Goal: Transaction & Acquisition: Purchase product/service

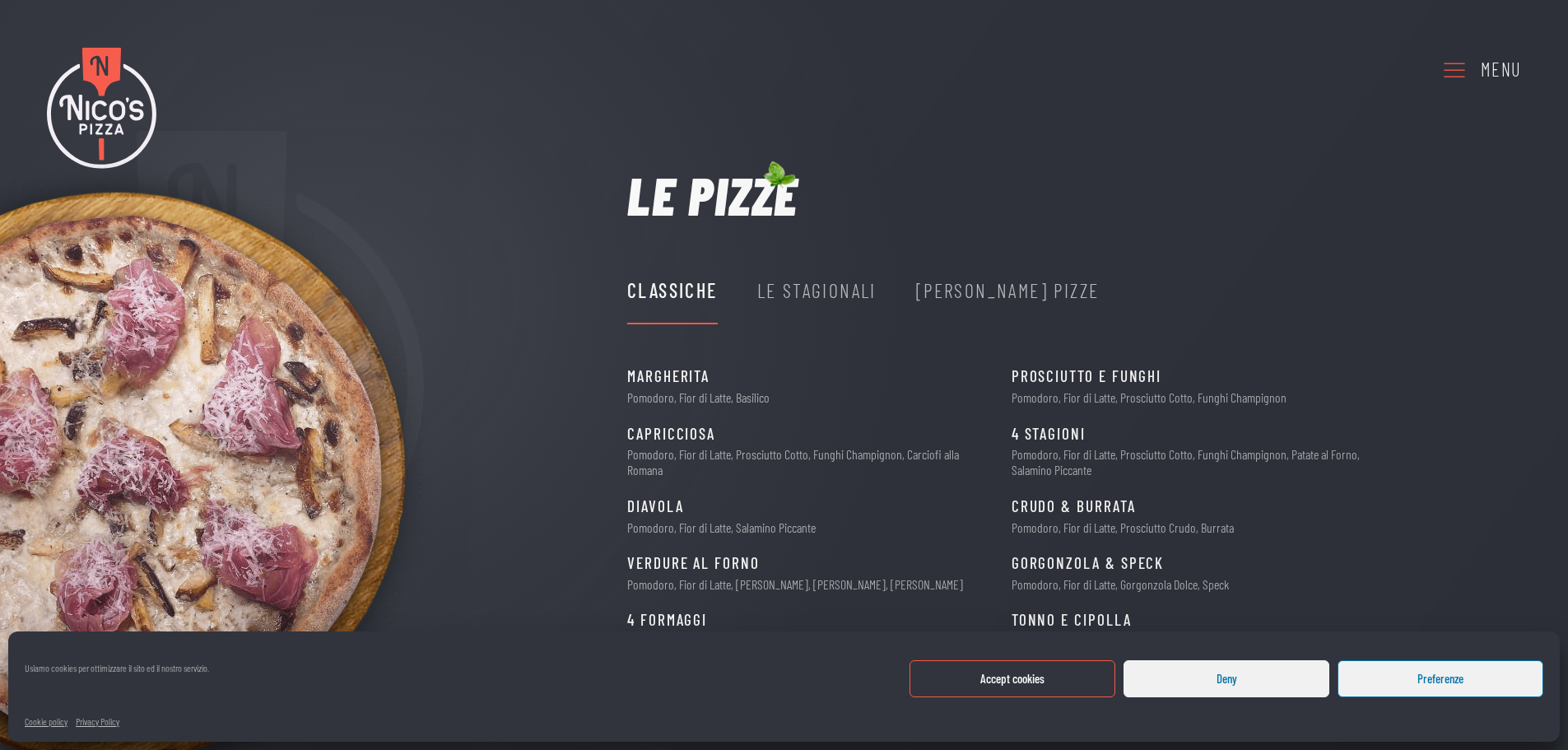
click at [1025, 685] on button "Accept cookies" at bounding box center [1012, 678] width 205 height 37
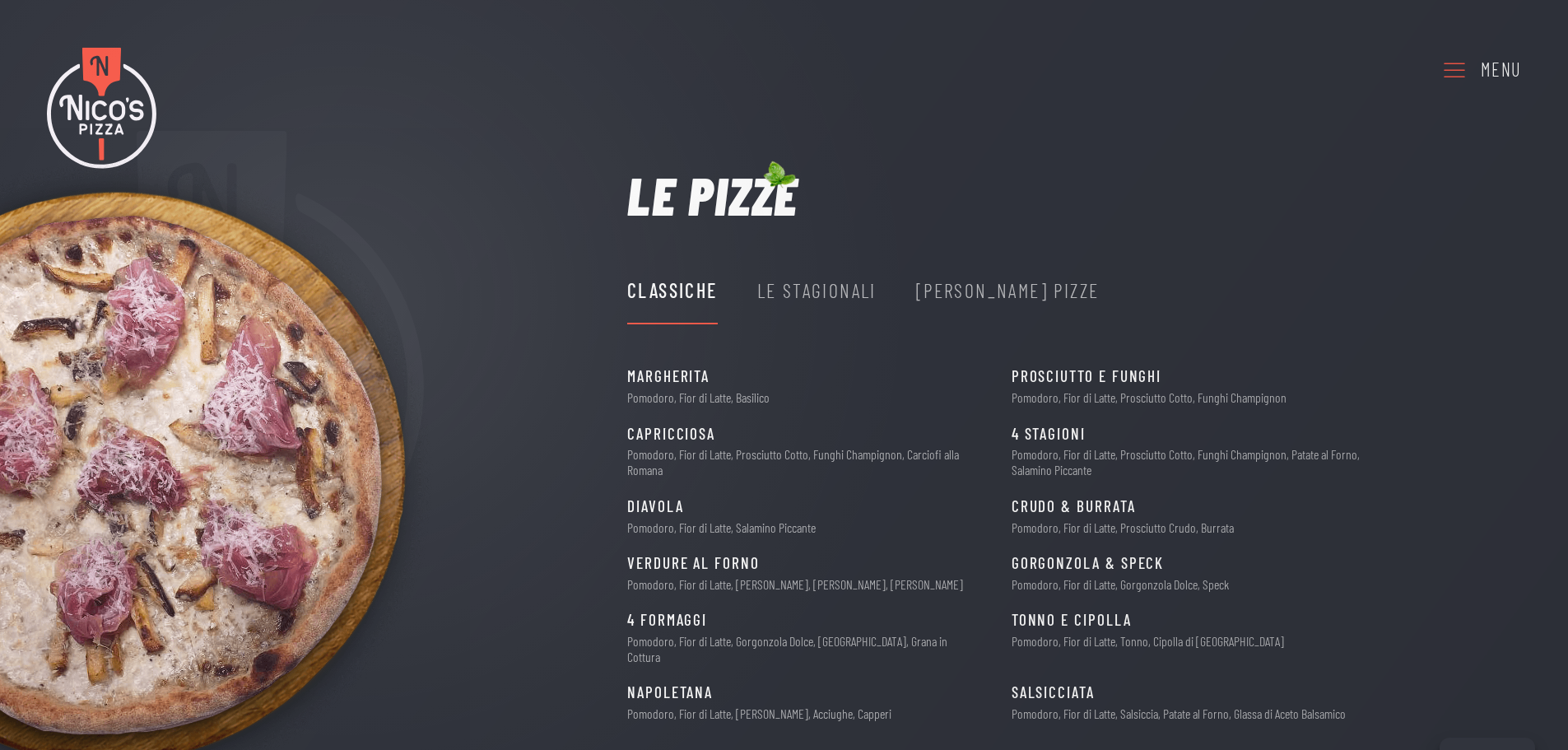
click at [1502, 76] on div "Menu" at bounding box center [1500, 70] width 39 height 30
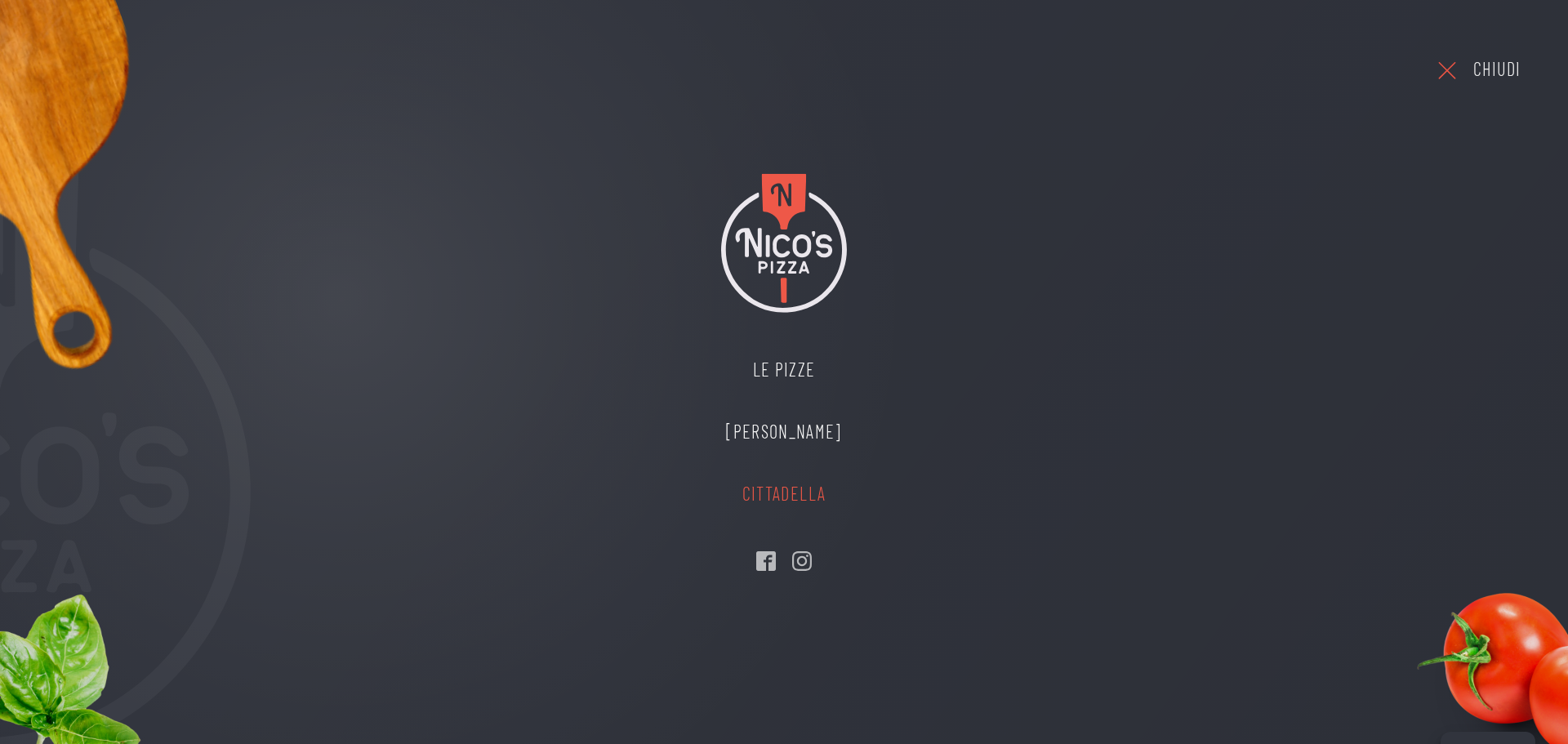
click at [784, 506] on link "Cittadella" at bounding box center [783, 494] width 147 height 62
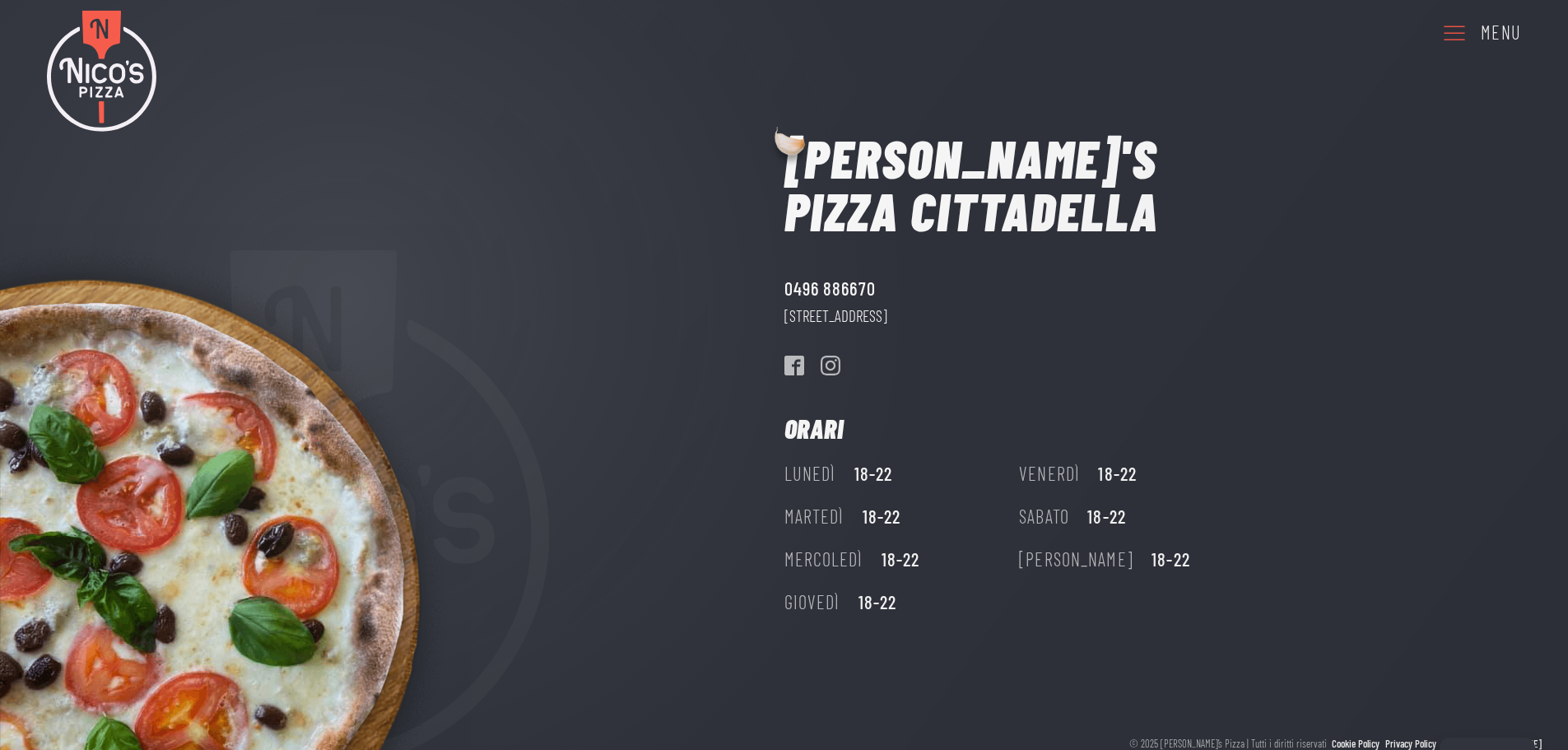
scroll to position [66, 0]
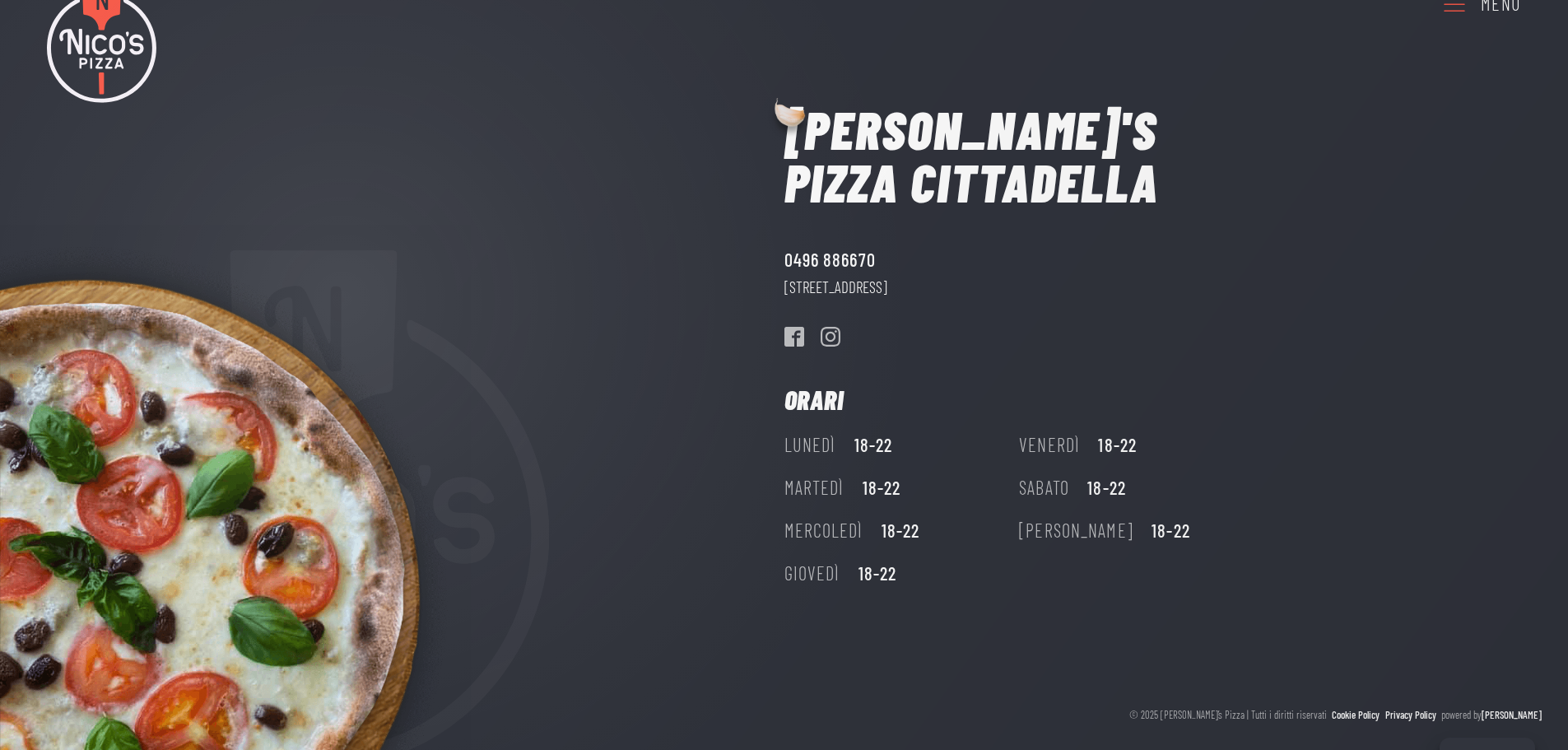
click at [1453, 11] on icon at bounding box center [1454, 3] width 26 height 45
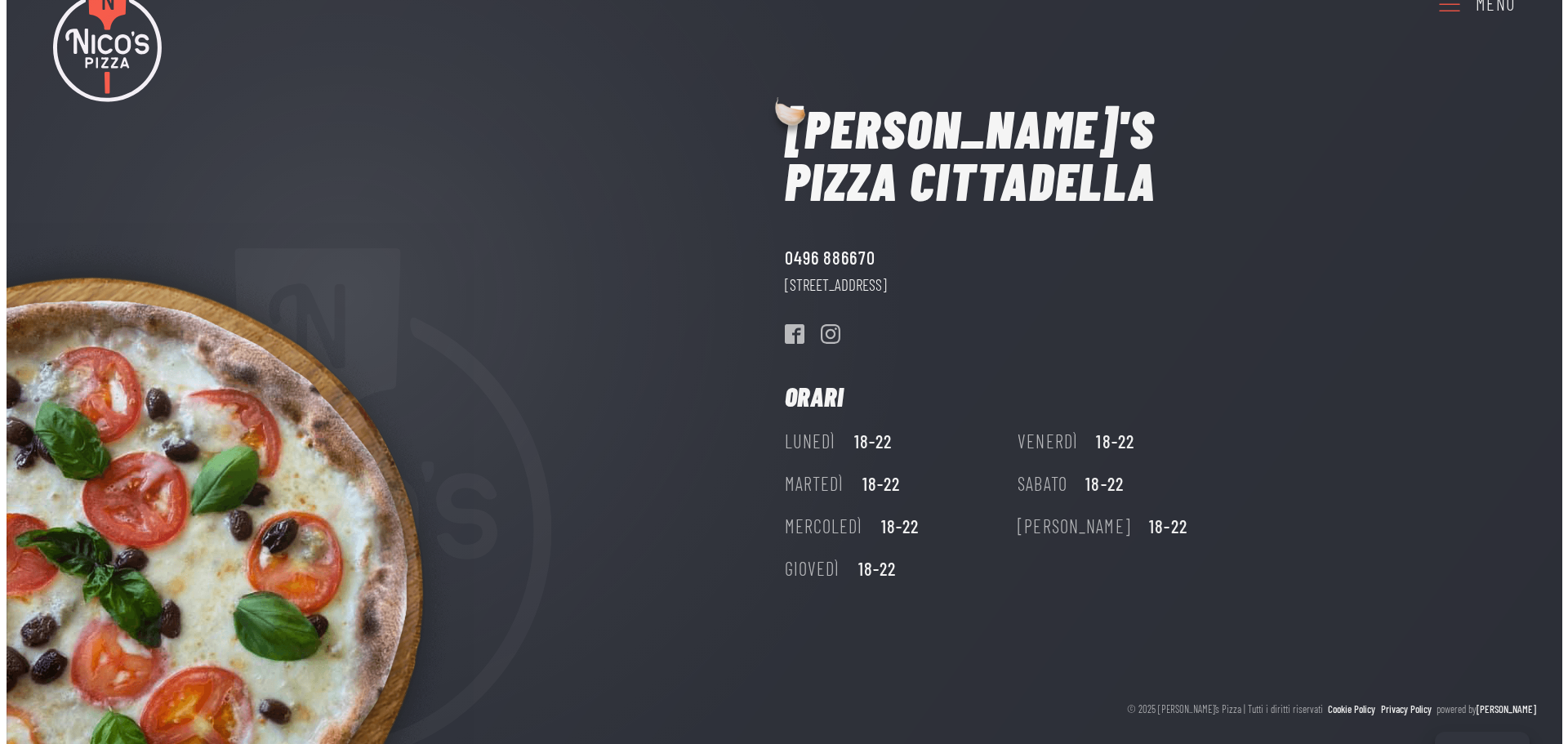
scroll to position [0, 0]
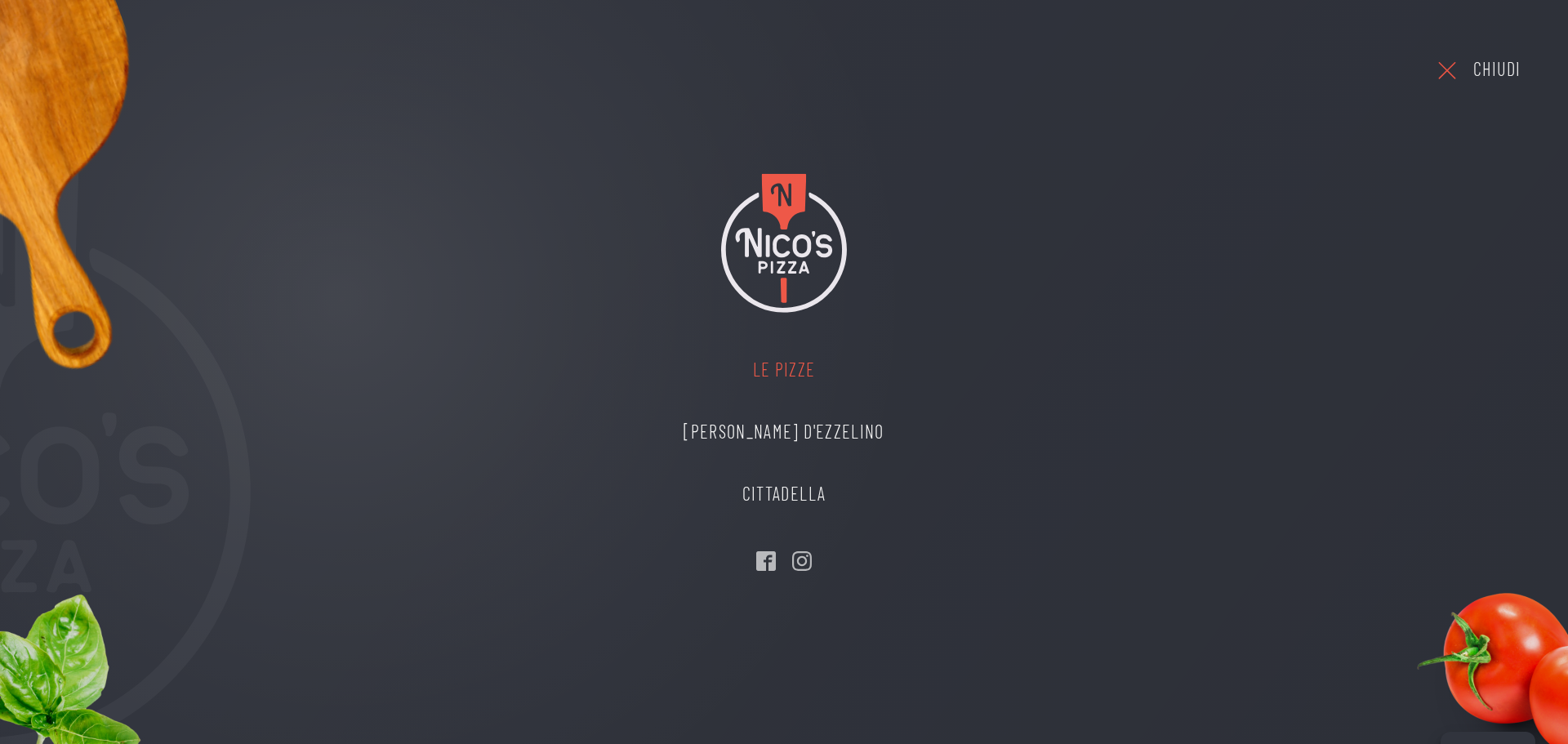
click at [763, 370] on link "Le Pizze" at bounding box center [783, 370] width 232 height 62
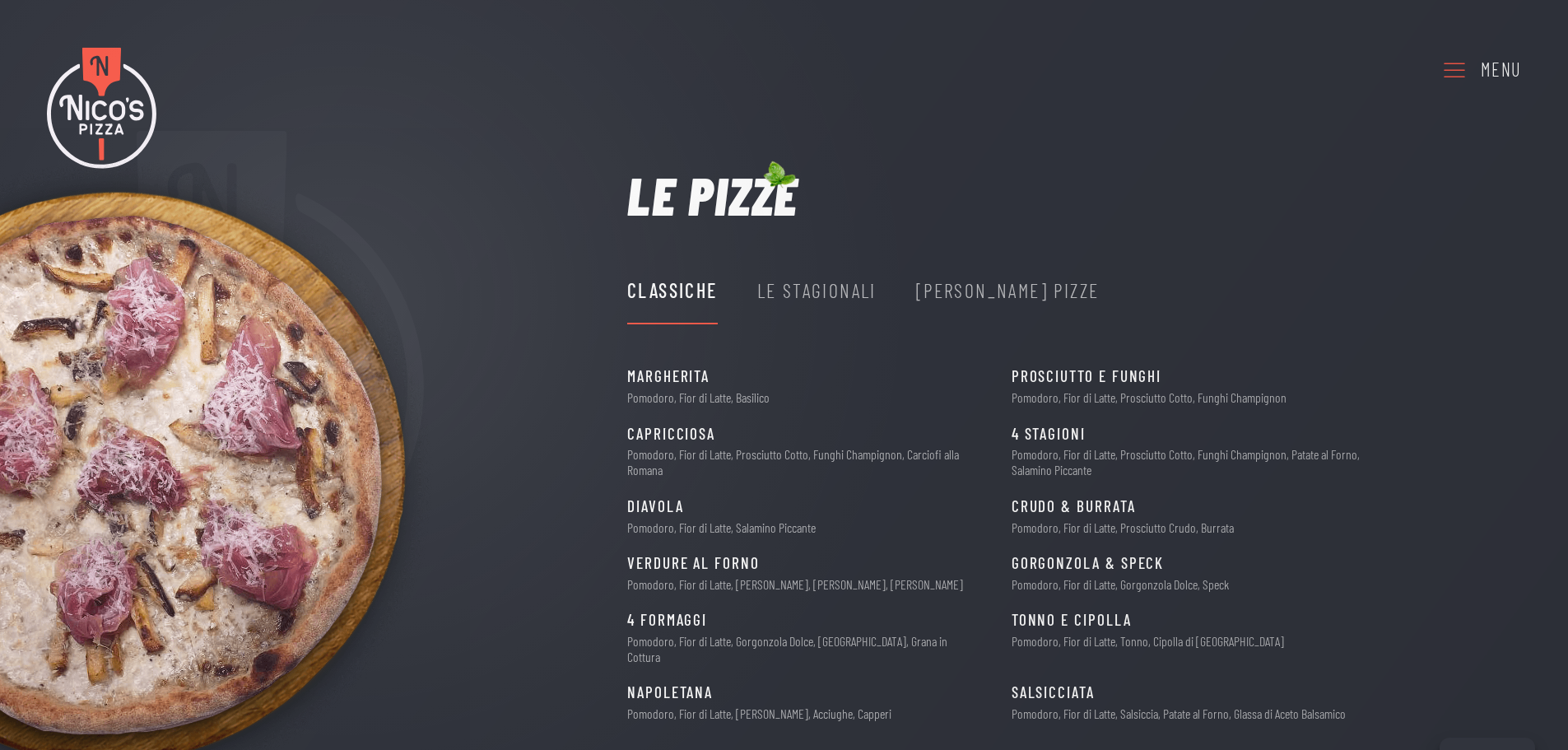
click at [792, 294] on div "Le Stagionali" at bounding box center [816, 291] width 120 height 31
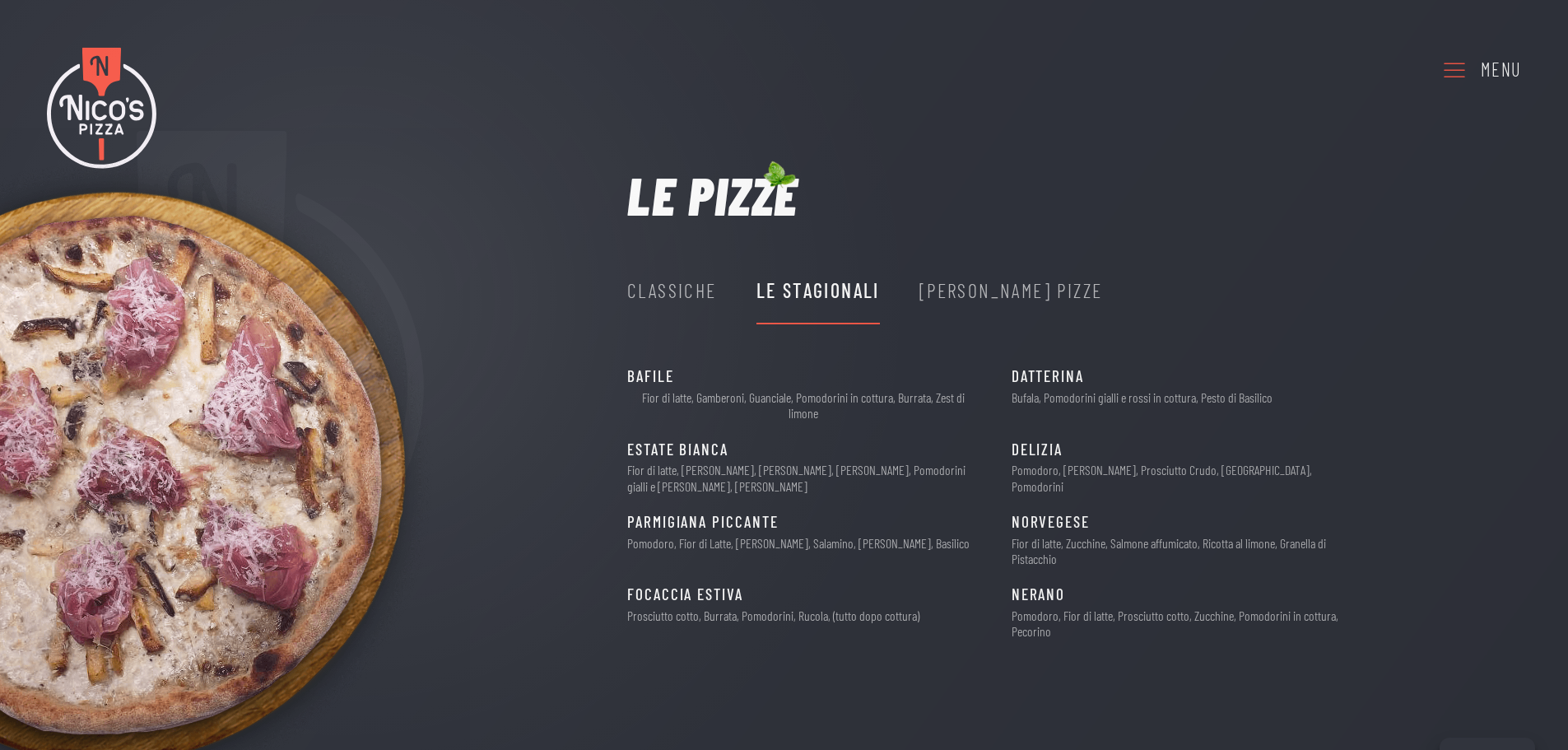
click at [967, 289] on div "[PERSON_NAME] Pizze" at bounding box center [1011, 291] width 184 height 31
